Goal: Find specific page/section: Find specific page/section

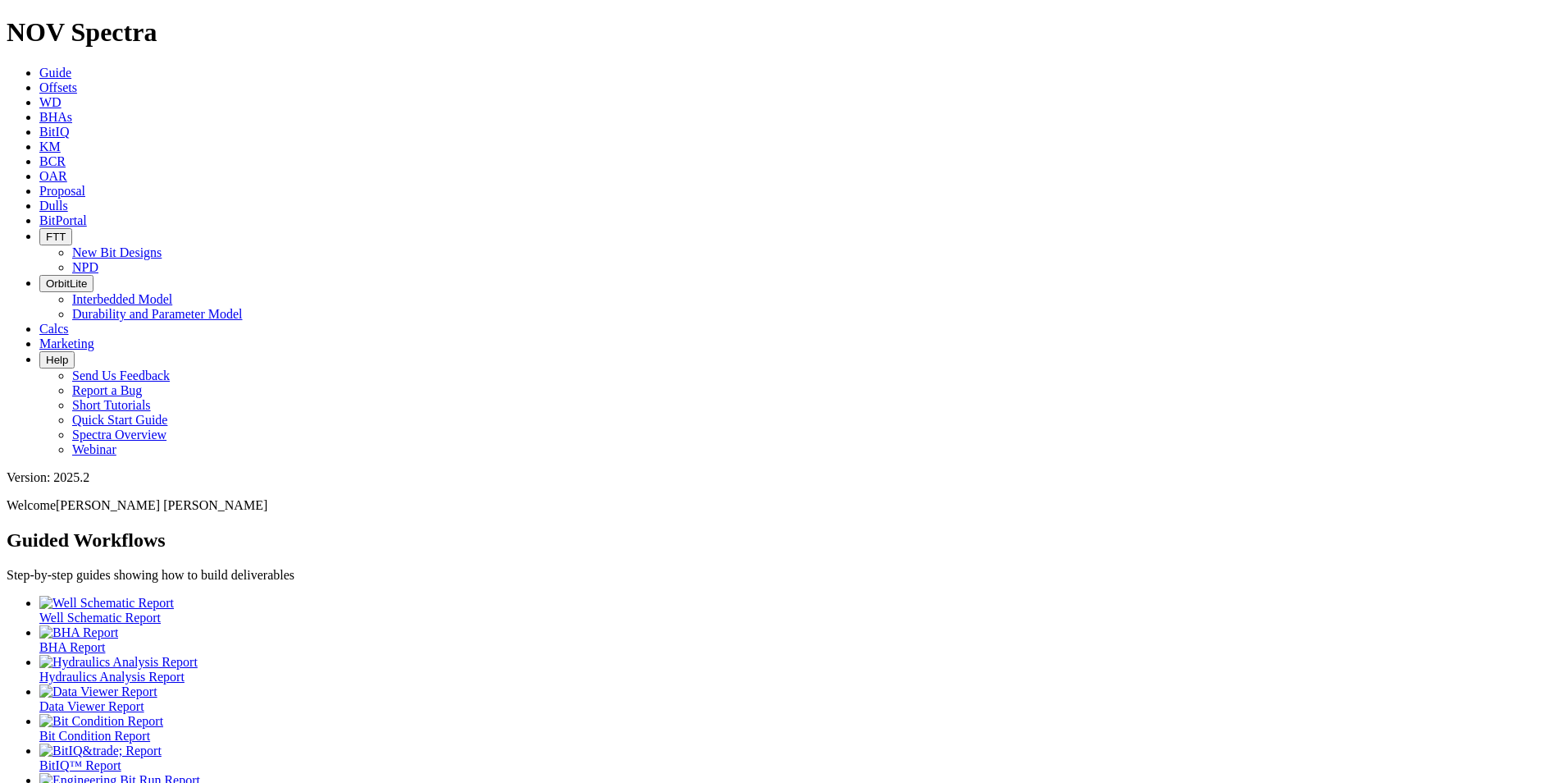
click at [68, 198] on span "Dulls" at bounding box center [53, 205] width 28 height 14
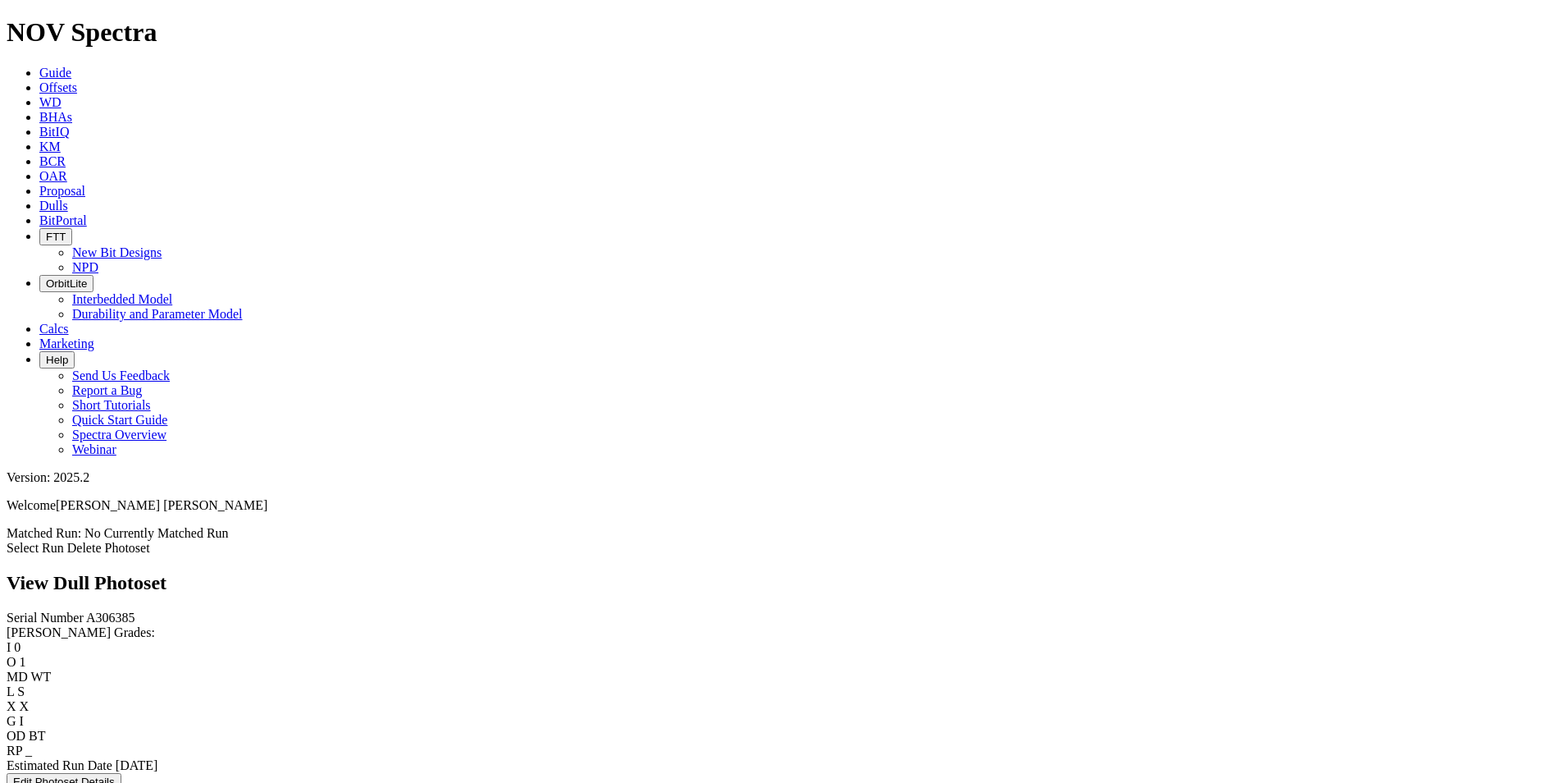
scroll to position [492, 0]
